Goal: Task Accomplishment & Management: Manage account settings

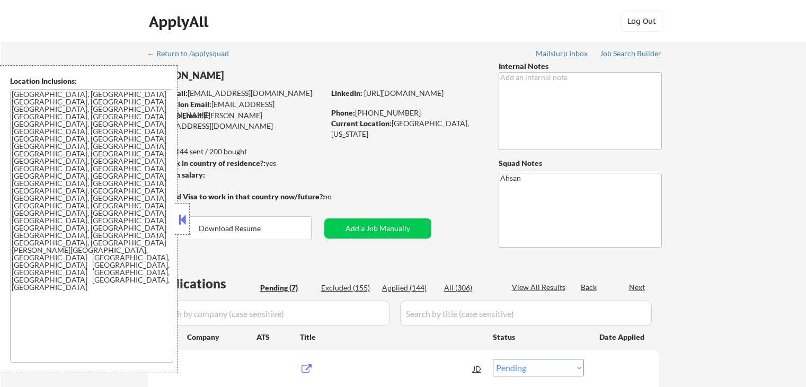
select select ""pending""
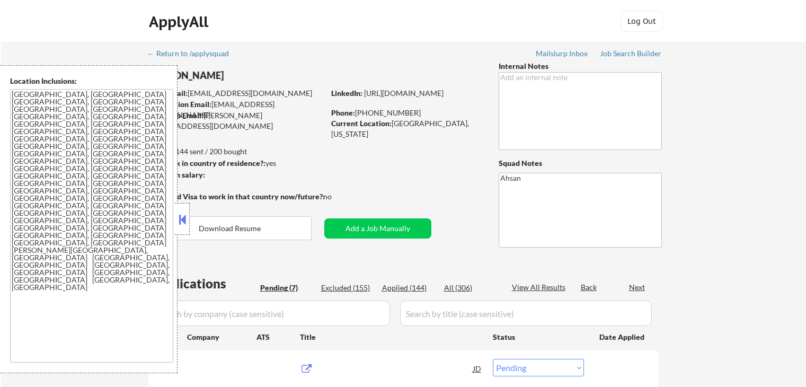
select select ""pending""
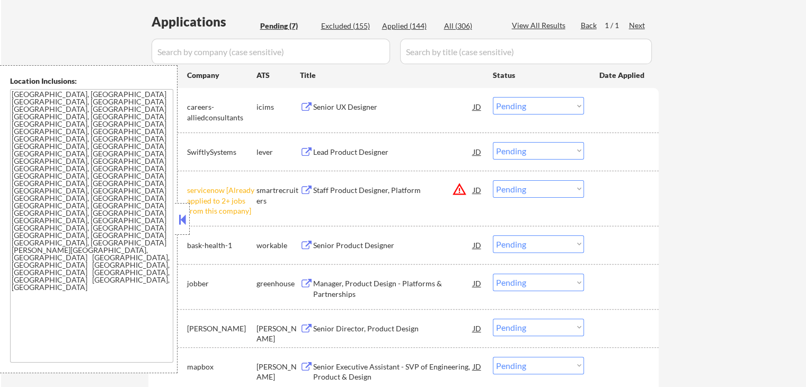
scroll to position [282, 0]
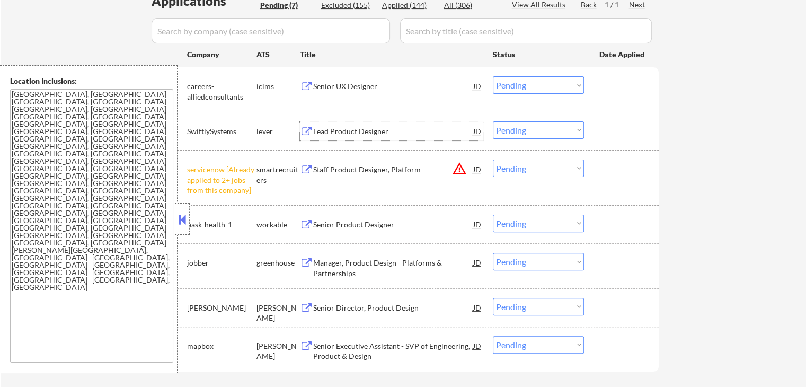
click at [343, 137] on div "Lead Product Designer" at bounding box center [393, 130] width 160 height 19
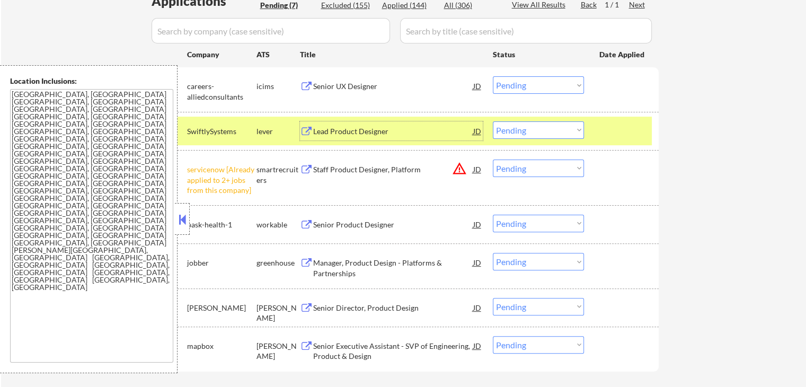
click at [537, 170] on select "Choose an option... Pending Applied Excluded (Questions) Excluded (Expired) Exc…" at bounding box center [538, 168] width 91 height 17
click at [493, 160] on select "Choose an option... Pending Applied Excluded (Questions) Excluded (Expired) Exc…" at bounding box center [538, 168] width 91 height 17
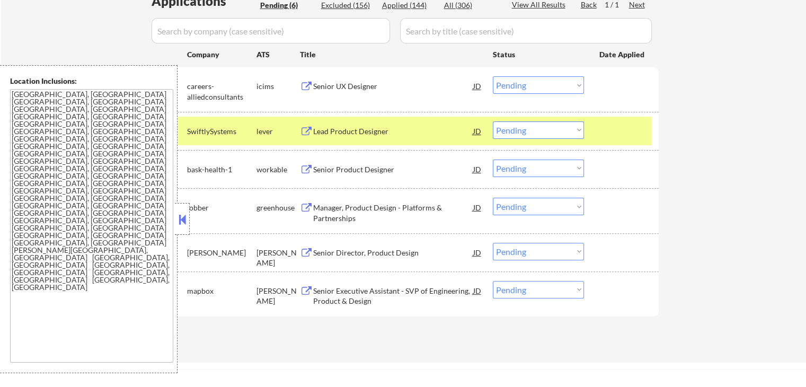
click at [325, 167] on div "Senior Product Designer" at bounding box center [393, 169] width 160 height 11
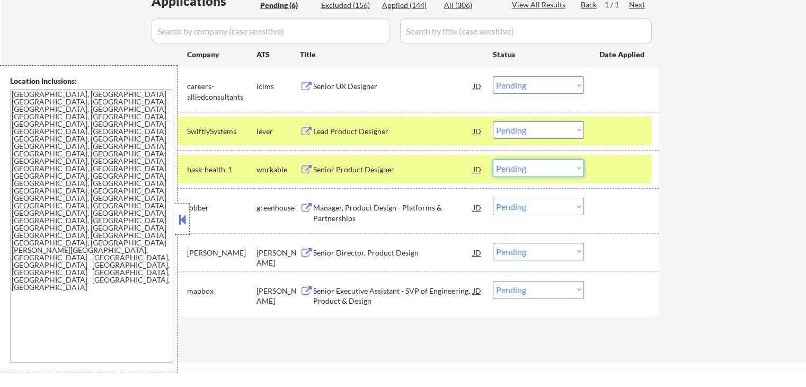
drag, startPoint x: 549, startPoint y: 166, endPoint x: 551, endPoint y: 175, distance: 9.3
click at [549, 166] on select "Choose an option... Pending Applied Excluded (Questions) Excluded (Expired) Exc…" at bounding box center [538, 168] width 91 height 17
click at [493, 160] on select "Choose an option... Pending Applied Excluded (Questions) Excluded (Expired) Exc…" at bounding box center [538, 168] width 91 height 17
select select ""pending""
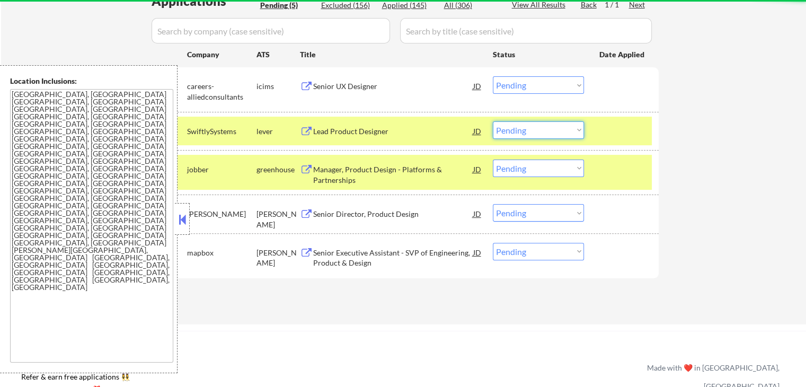
click at [536, 129] on select "Choose an option... Pending Applied Excluded (Questions) Excluded (Expired) Exc…" at bounding box center [538, 129] width 91 height 17
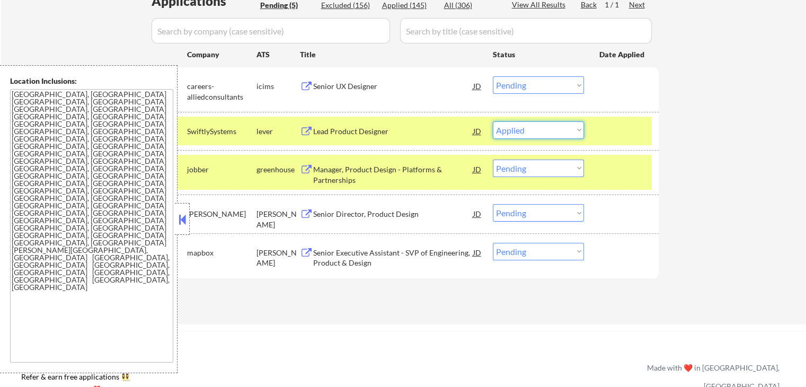
click at [493, 121] on select "Choose an option... Pending Applied Excluded (Questions) Excluded (Expired) Exc…" at bounding box center [538, 129] width 91 height 17
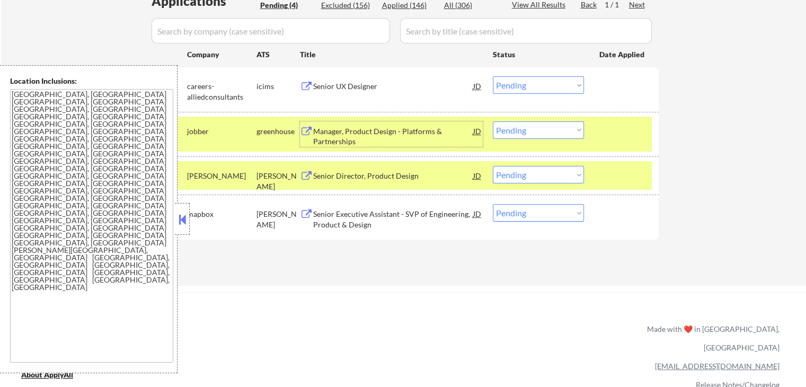
click at [317, 133] on div "Manager, Product Design - Platforms & Partnerships" at bounding box center [393, 136] width 160 height 21
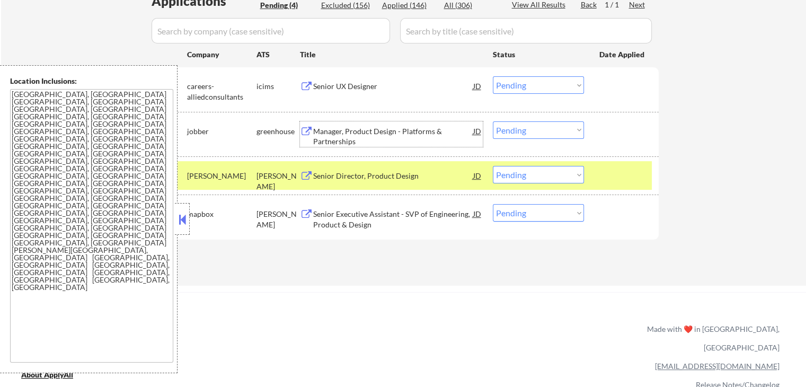
click at [548, 127] on select "Choose an option... Pending Applied Excluded (Questions) Excluded (Expired) Exc…" at bounding box center [538, 129] width 91 height 17
click at [493, 121] on select "Choose an option... Pending Applied Excluded (Questions) Excluded (Expired) Exc…" at bounding box center [538, 129] width 91 height 17
click at [395, 172] on div "Senior Director, Product Design" at bounding box center [393, 176] width 160 height 11
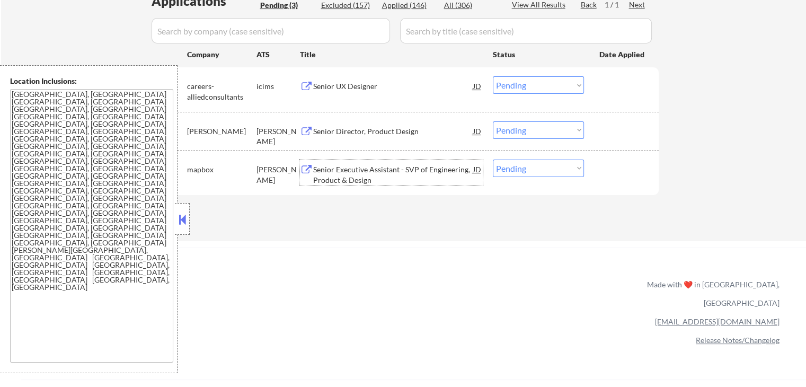
click at [536, 130] on select "Choose an option... Pending Applied Excluded (Questions) Excluded (Expired) Exc…" at bounding box center [538, 129] width 91 height 17
click at [493, 121] on select "Choose an option... Pending Applied Excluded (Questions) Excluded (Expired) Exc…" at bounding box center [538, 129] width 91 height 17
click at [346, 169] on div "Senior Executive Assistant - SVP of Engineering, Product & Design" at bounding box center [393, 174] width 160 height 21
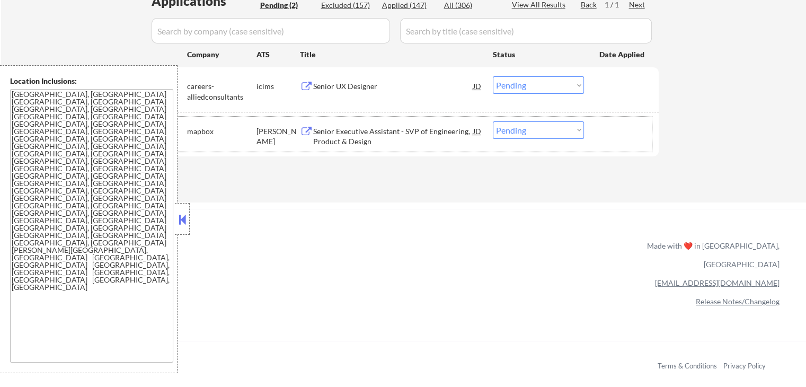
click at [532, 139] on div "#2 mapbox [PERSON_NAME] Senior Executive Assistant - SVP of Engineering, Produc…" at bounding box center [402, 134] width 500 height 35
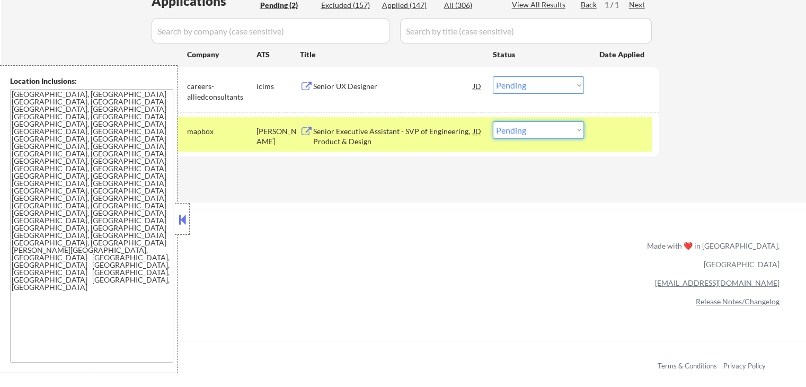
drag, startPoint x: 538, startPoint y: 125, endPoint x: 538, endPoint y: 131, distance: 6.9
click at [538, 125] on select "Choose an option... Pending Applied Excluded (Questions) Excluded (Expired) Exc…" at bounding box center [538, 129] width 91 height 17
select select ""excluded__expired_""
click at [493, 121] on select "Choose an option... Pending Applied Excluded (Questions) Excluded (Expired) Exc…" at bounding box center [538, 129] width 91 height 17
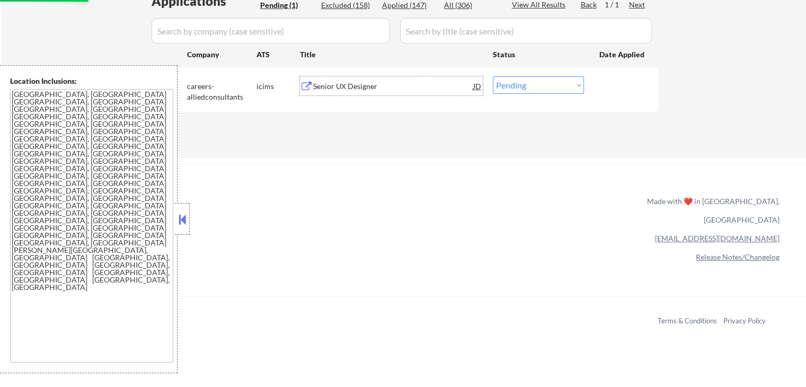
click at [331, 77] on div "Senior UX Designer" at bounding box center [393, 85] width 160 height 19
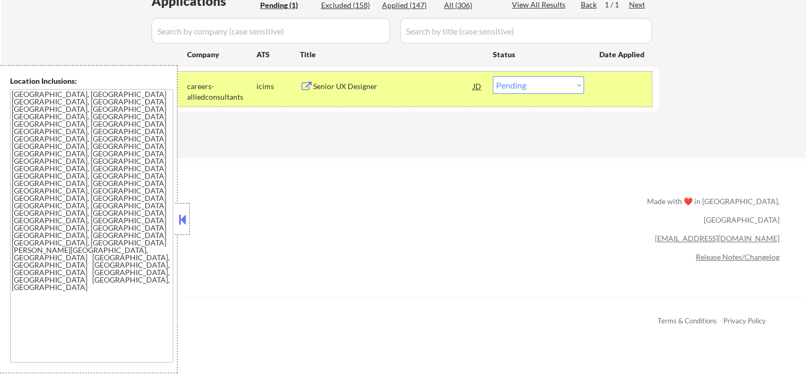
click at [585, 86] on div "#1 careers-alliedconsultants icims Senior UX Designer JD Choose an option... Pe…" at bounding box center [402, 89] width 500 height 35
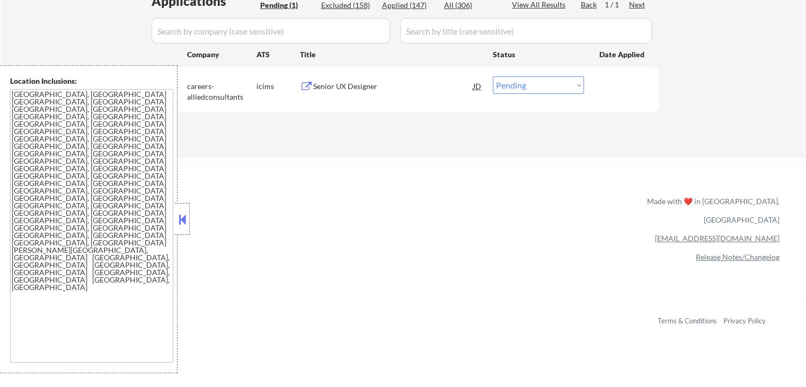
click at [560, 89] on select "Choose an option... Pending Applied Excluded (Questions) Excluded (Expired) Exc…" at bounding box center [538, 84] width 91 height 17
select select ""excluded__expired_""
click at [493, 76] on select "Choose an option... Pending Applied Excluded (Questions) Excluded (Expired) Exc…" at bounding box center [538, 84] width 91 height 17
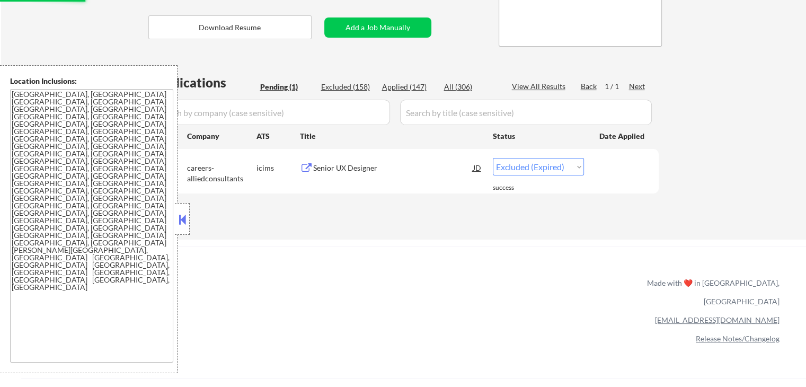
scroll to position [141, 0]
